Goal: Check status: Check status

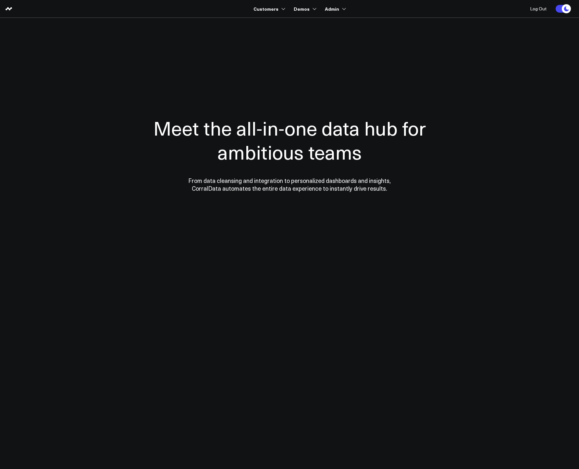
click at [211, 52] on div at bounding box center [289, 154] width 467 height 221
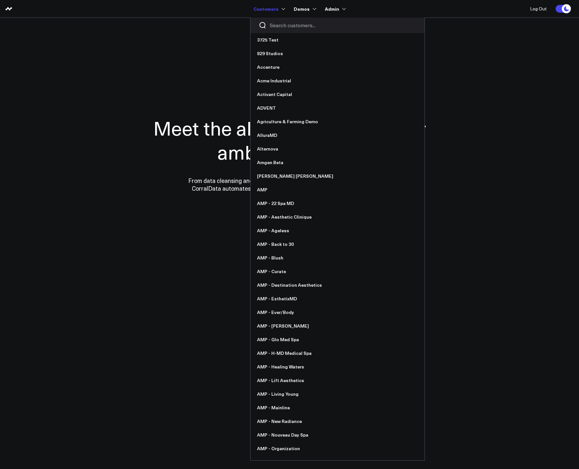
click at [273, 7] on link "Customers" at bounding box center [268, 9] width 31 height 12
click at [277, 21] on div at bounding box center [337, 26] width 174 height 16
click at [279, 23] on input "Search customers input" at bounding box center [343, 25] width 147 height 7
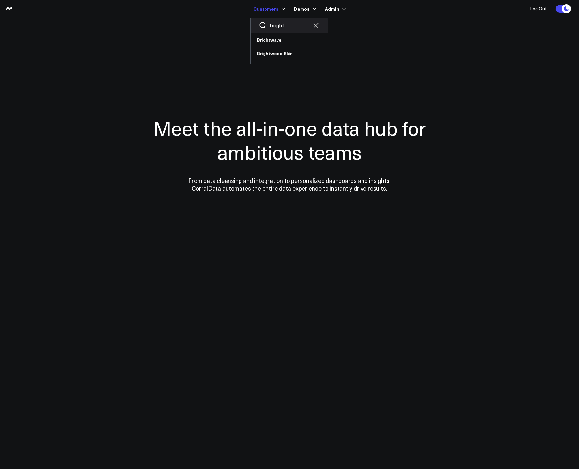
type input "bright"
click at [269, 40] on link "Brightwave" at bounding box center [288, 40] width 77 height 14
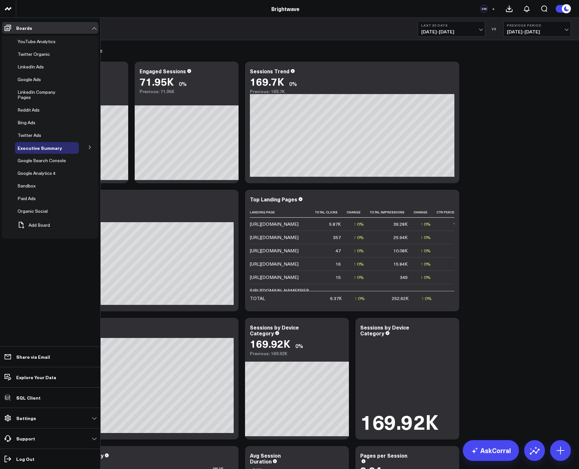
click at [89, 145] on icon at bounding box center [90, 147] width 4 height 4
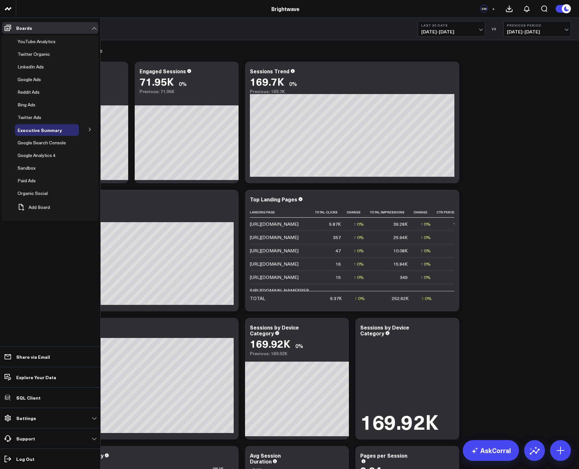
click at [86, 131] on button at bounding box center [89, 129] width 17 height 10
click at [86, 129] on button at bounding box center [89, 129] width 17 height 10
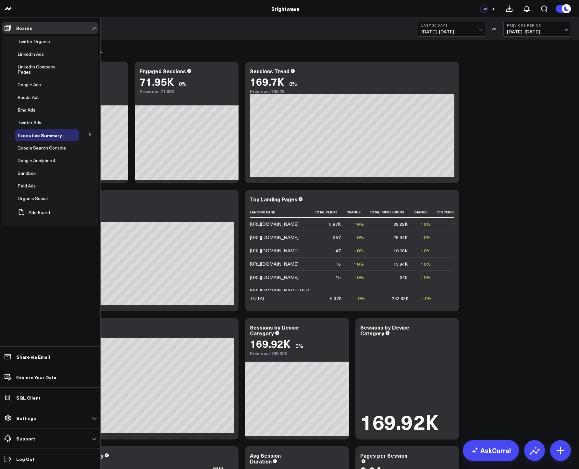
click at [87, 130] on button at bounding box center [89, 134] width 17 height 10
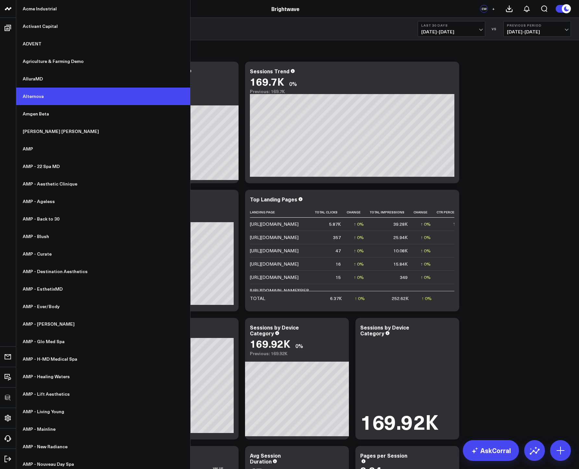
scroll to position [67, 0]
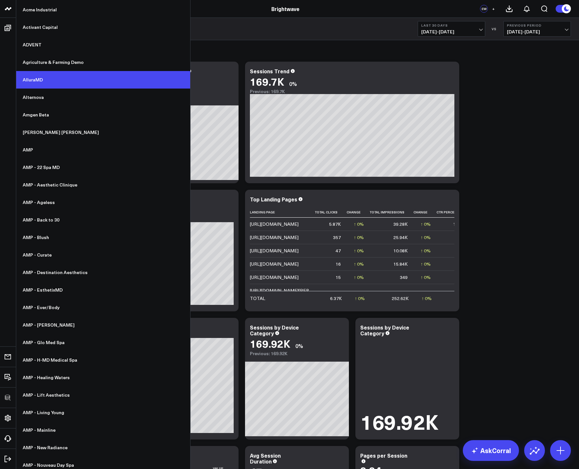
click at [45, 82] on link "AlluraMD" at bounding box center [103, 80] width 174 height 18
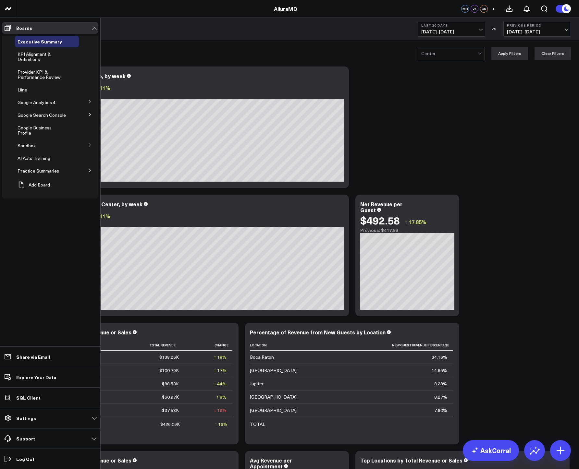
click at [85, 104] on button at bounding box center [89, 102] width 17 height 10
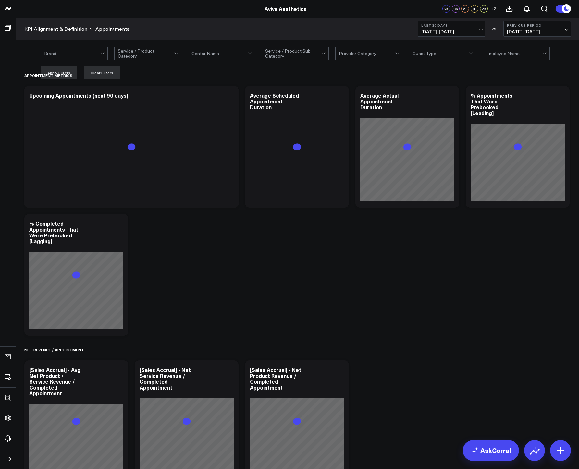
scroll to position [37, 0]
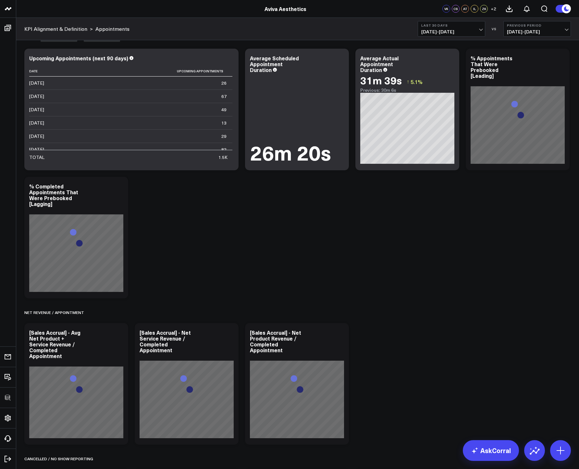
click at [442, 31] on span "09/01/25 - 09/30/25" at bounding box center [451, 31] width 60 height 5
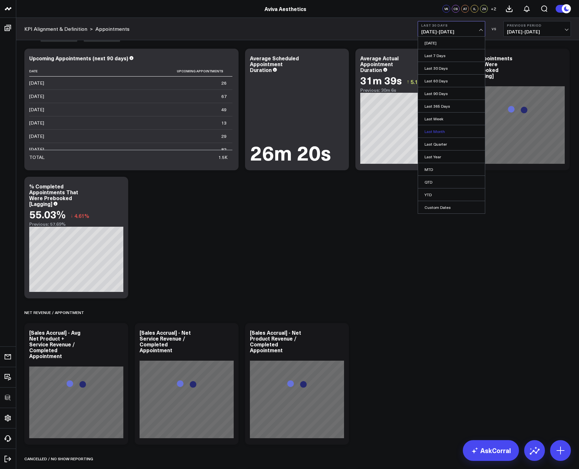
click at [433, 130] on link "Last Month" at bounding box center [451, 131] width 67 height 12
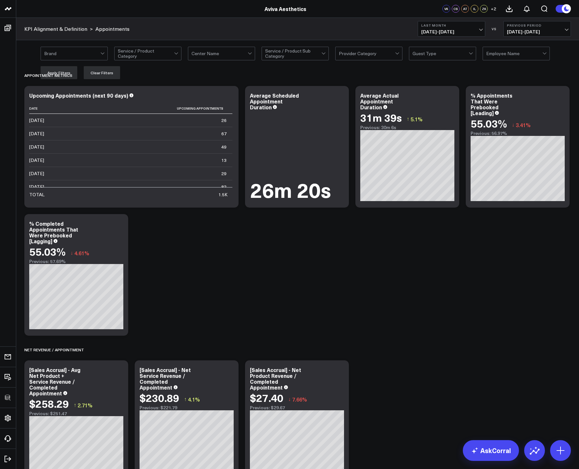
click at [449, 22] on button "Last Month 09/01/25 - 09/30/25" at bounding box center [451, 29] width 67 height 16
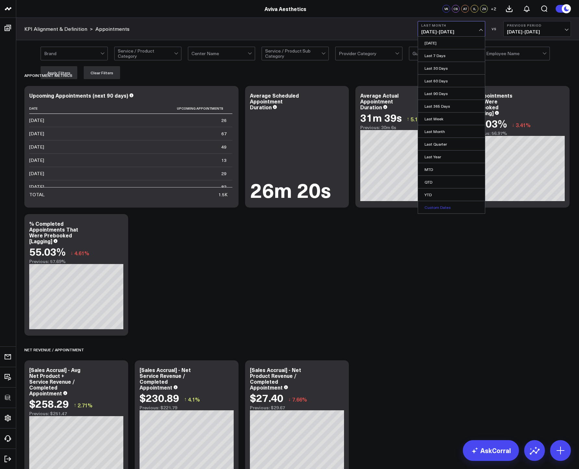
click at [429, 206] on link "Custom Dates" at bounding box center [451, 207] width 67 height 12
select select "9"
select select "2025"
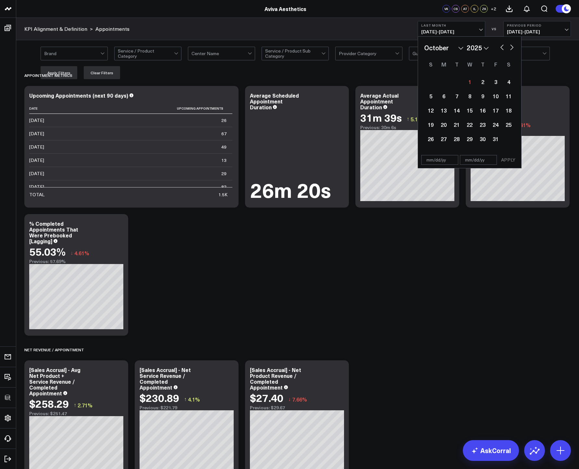
click at [454, 47] on select "January February March April May June July August September October November De…" at bounding box center [443, 48] width 39 height 10
click at [432, 32] on span "09/01/25 - 09/30/25" at bounding box center [451, 31] width 60 height 5
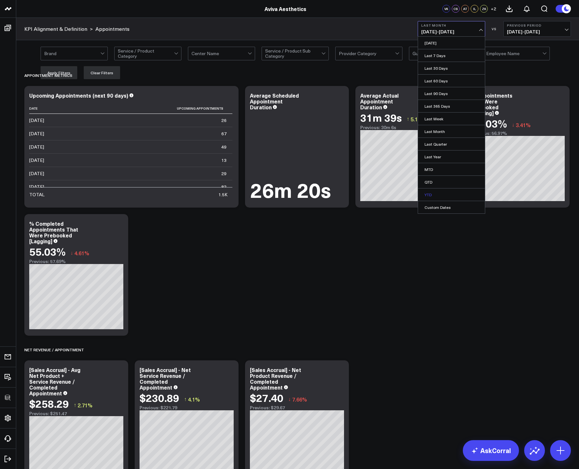
click at [430, 198] on link "YTD" at bounding box center [451, 195] width 67 height 12
